Goal: Task Accomplishment & Management: Use online tool/utility

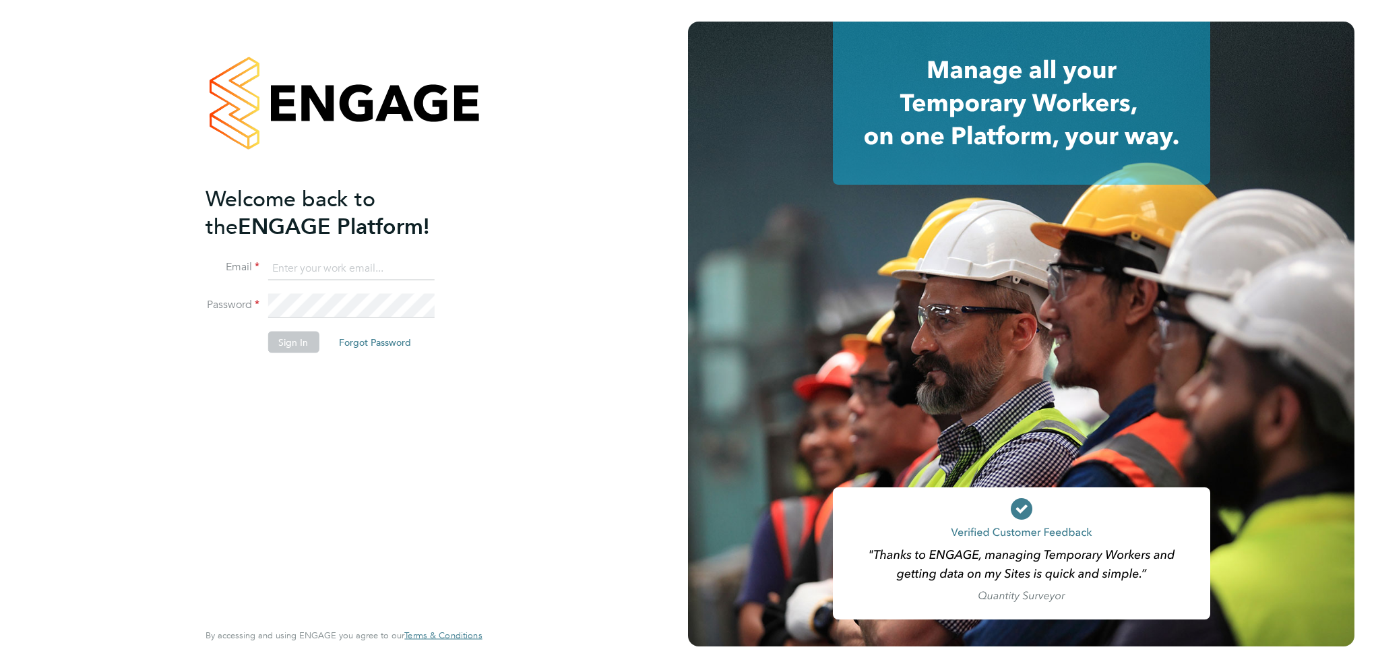
type input "Tamsin.Hudson@justice.gov.uk"
click at [295, 350] on button "Sign In" at bounding box center [293, 342] width 51 height 22
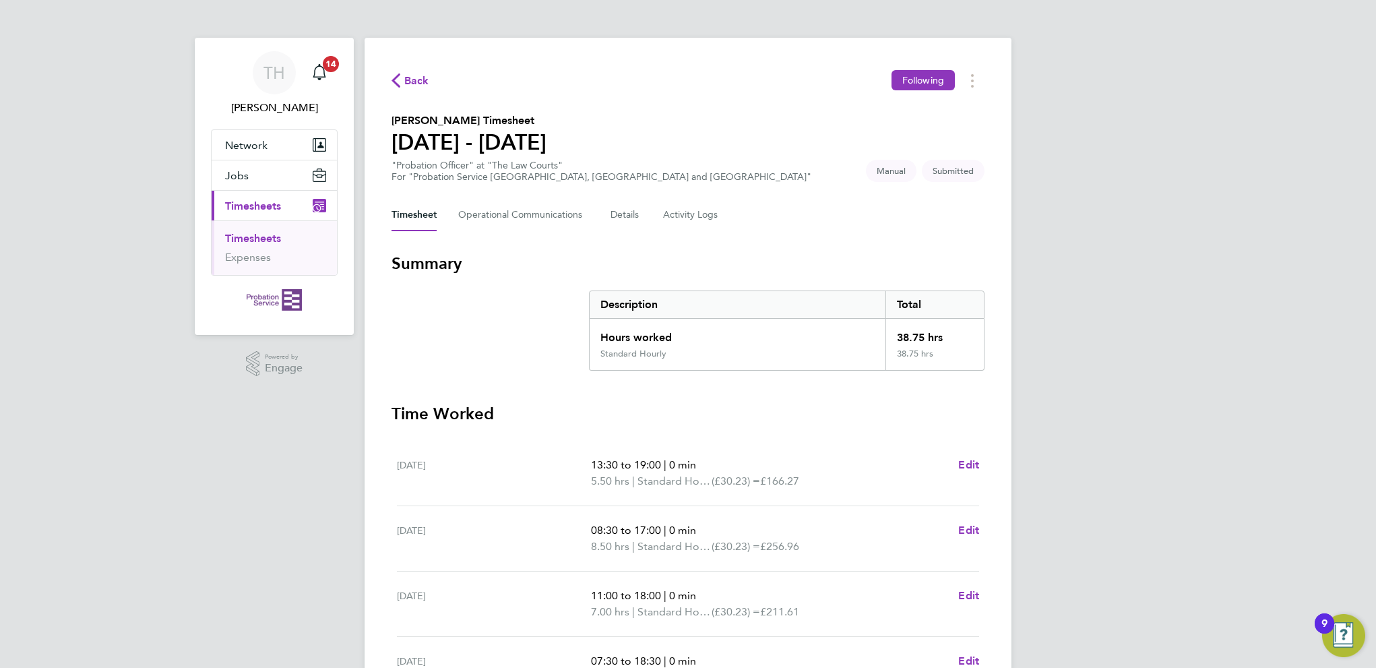
scroll to position [317, 0]
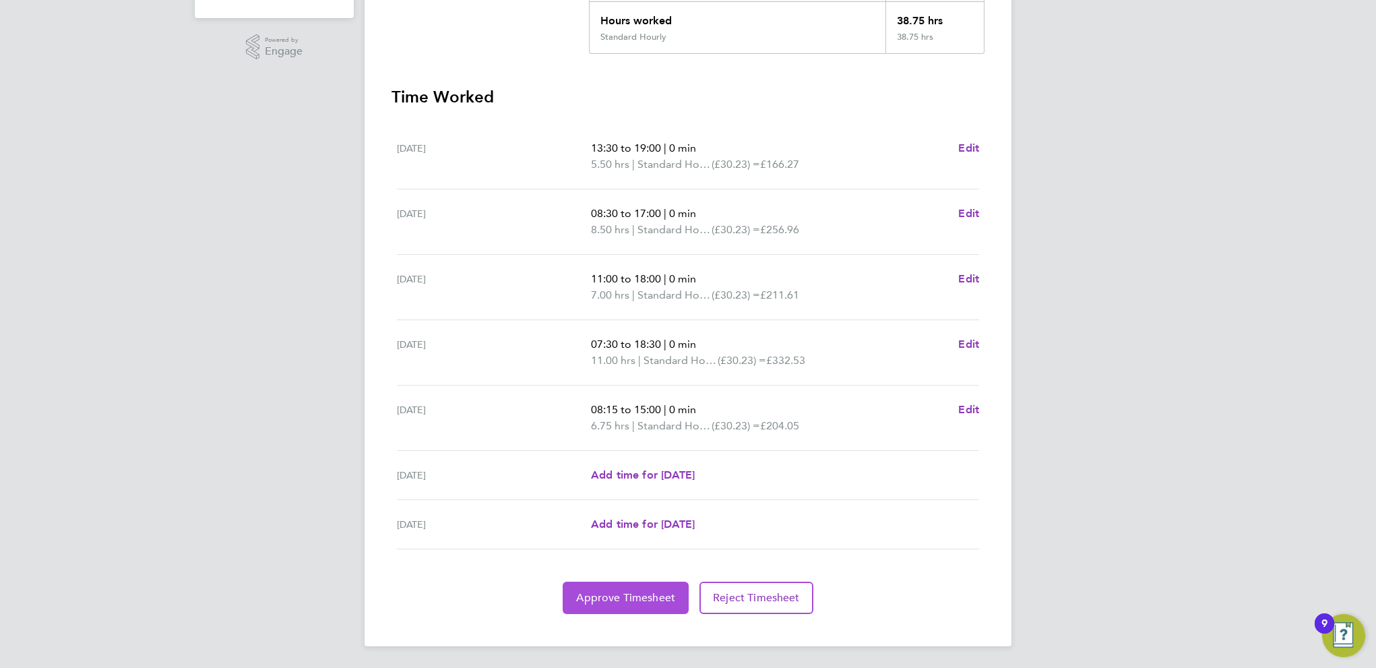
click at [594, 606] on button "Approve Timesheet" at bounding box center [626, 598] width 126 height 32
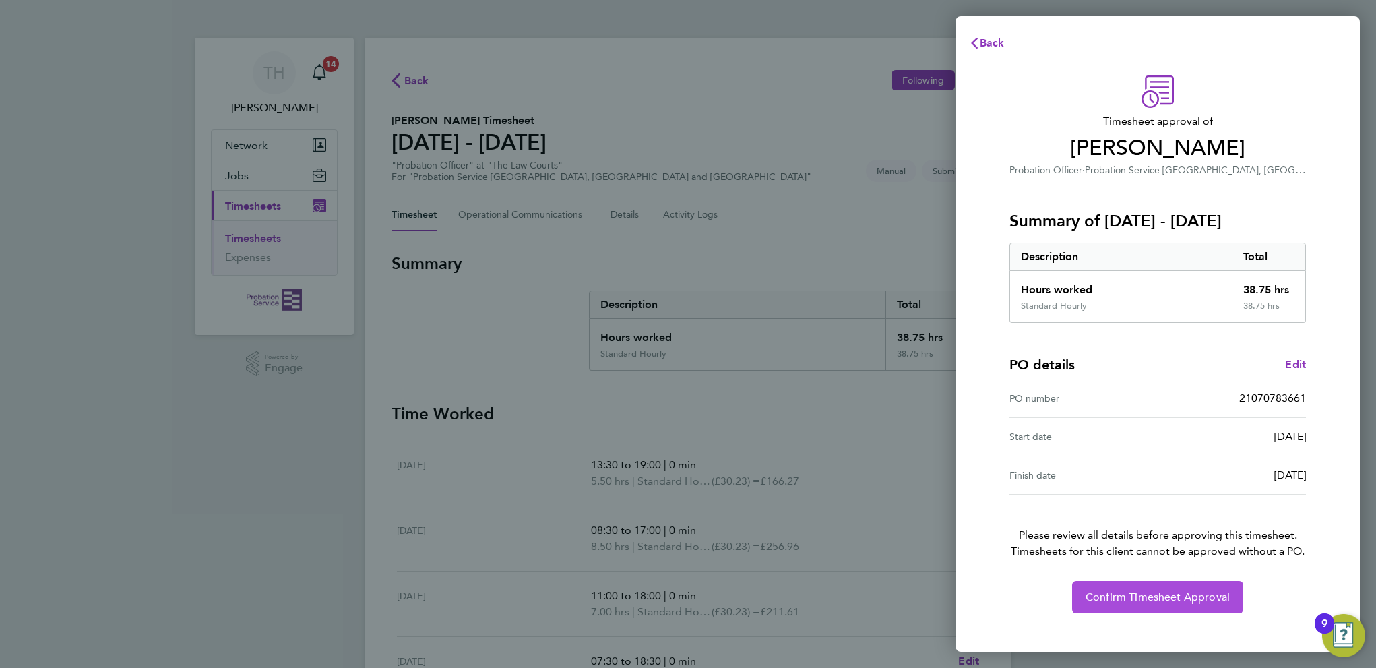
click at [1169, 603] on span "Confirm Timesheet Approval" at bounding box center [1158, 596] width 144 height 13
